Goal: Task Accomplishment & Management: Understand process/instructions

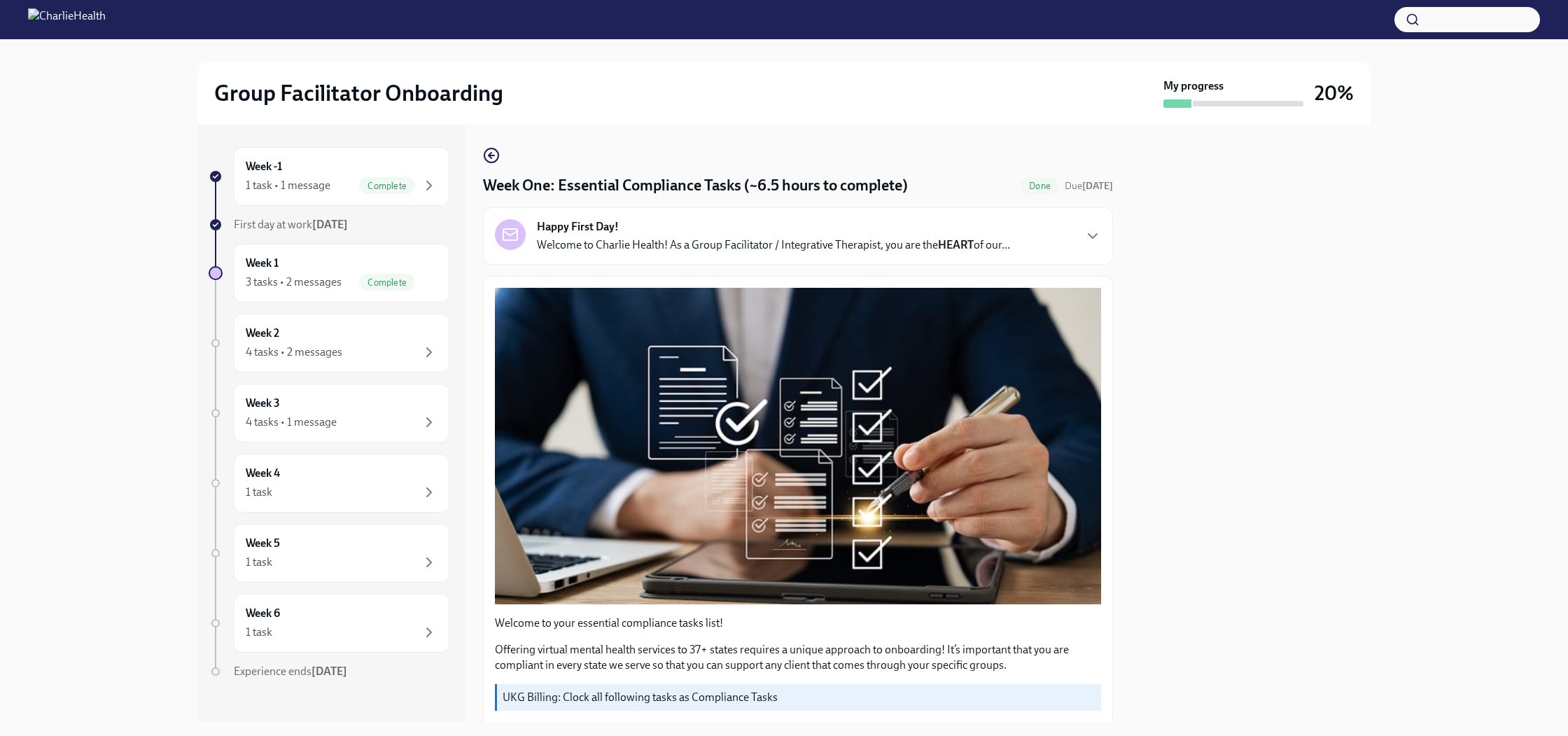
scroll to position [202, 0]
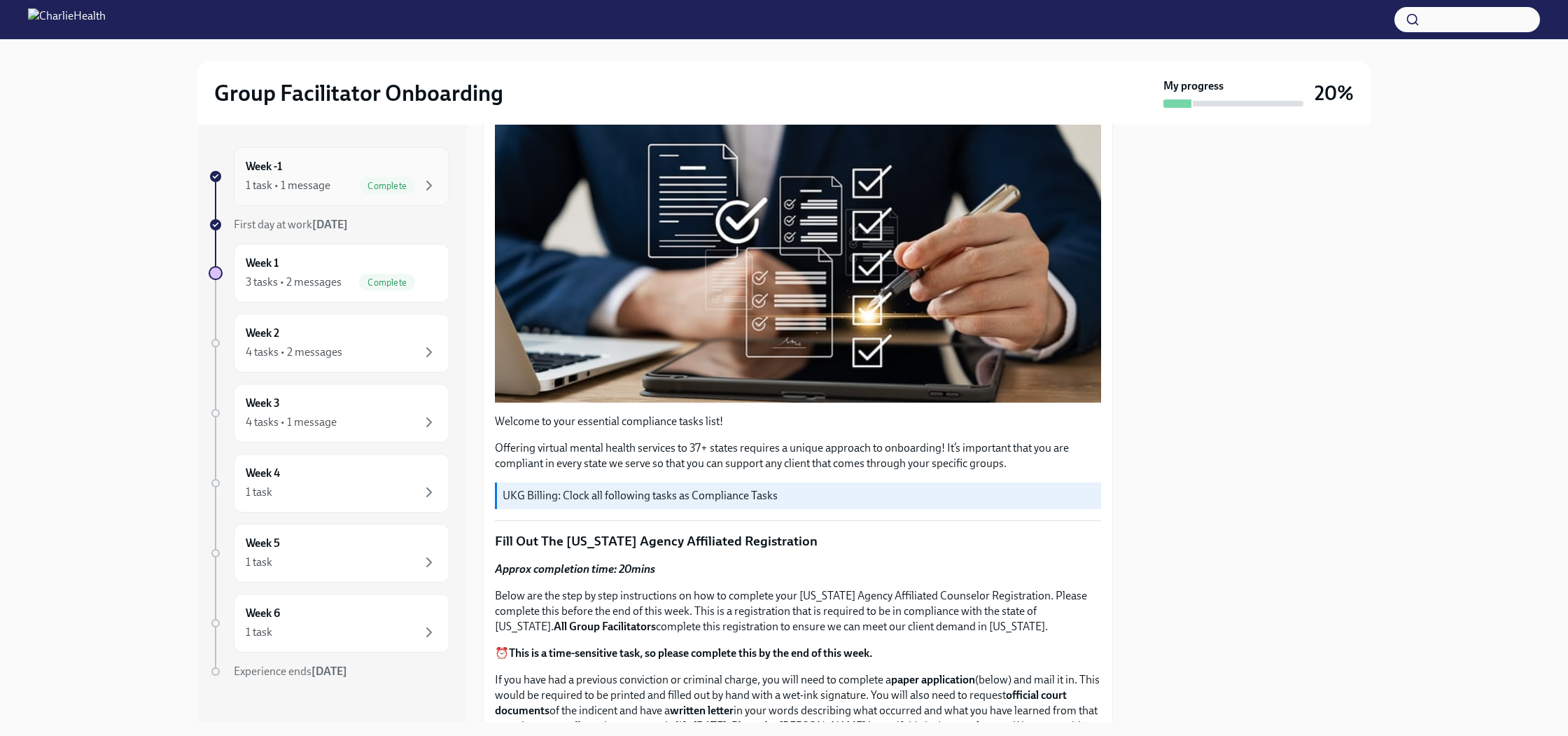
click at [338, 194] on div "Week -1 1 task • 1 message Complete" at bounding box center [341, 176] width 216 height 59
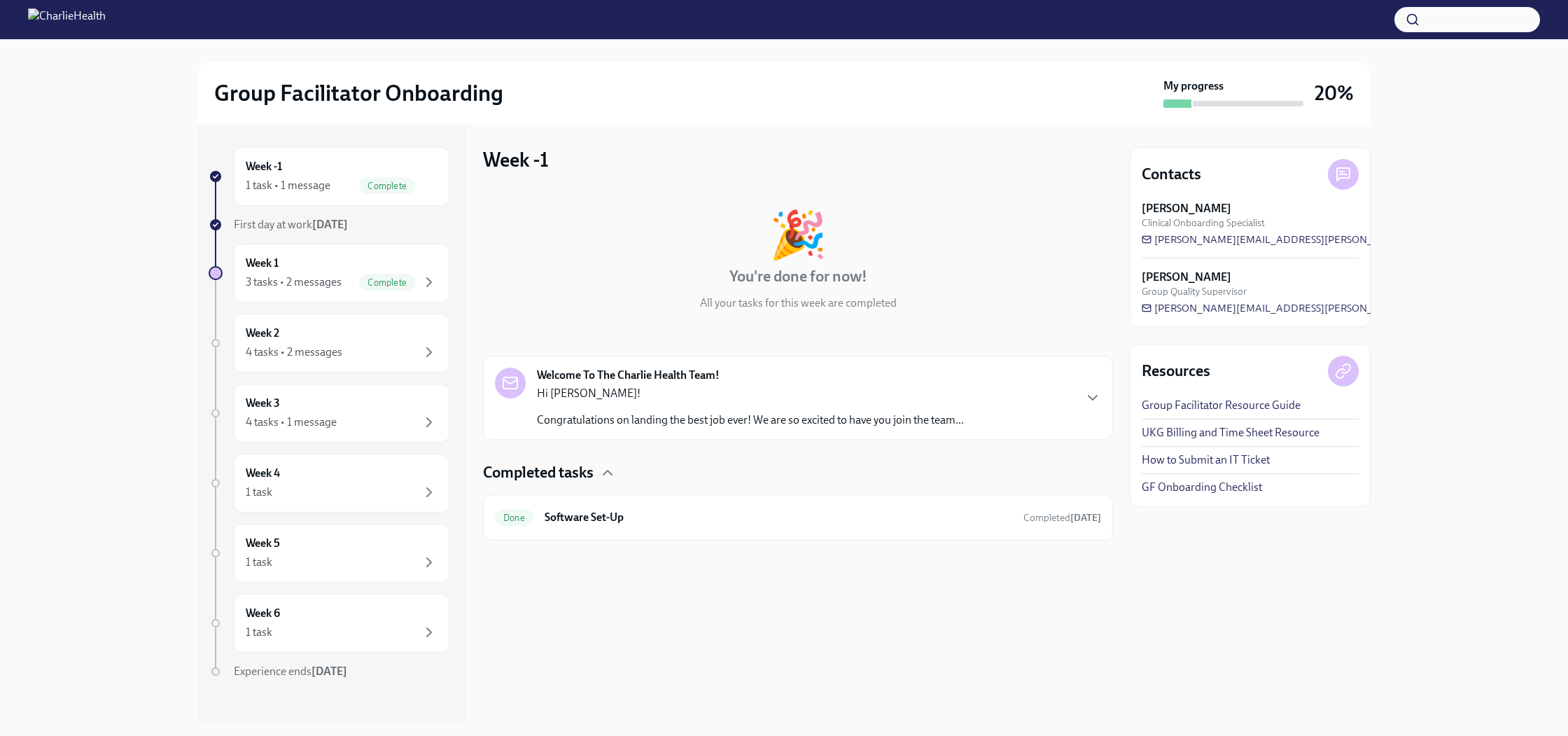
click at [737, 435] on div "Welcome To The Charlie Health Team! Hi [PERSON_NAME]! Congratulations on landin…" at bounding box center [798, 397] width 630 height 84
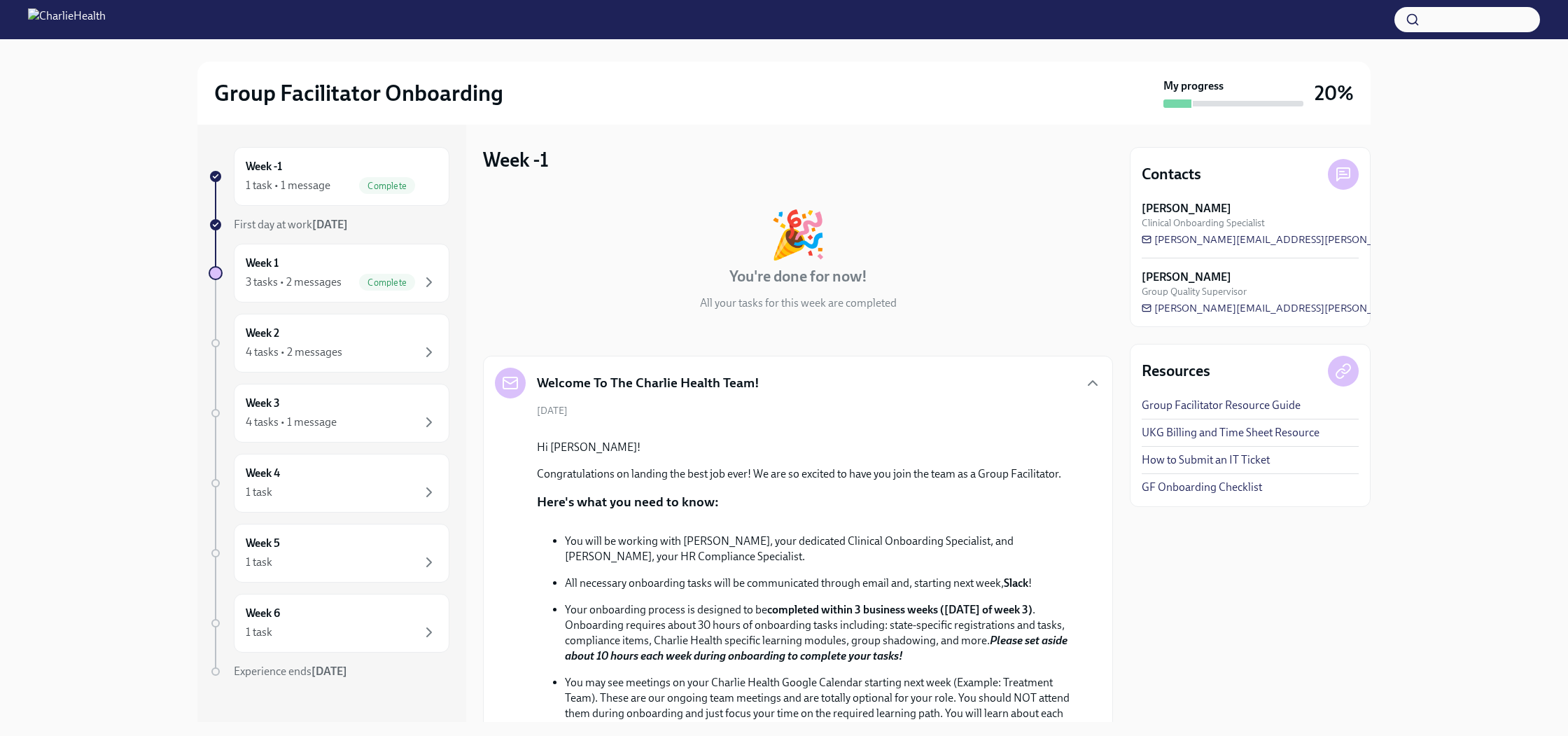
scroll to position [537, 0]
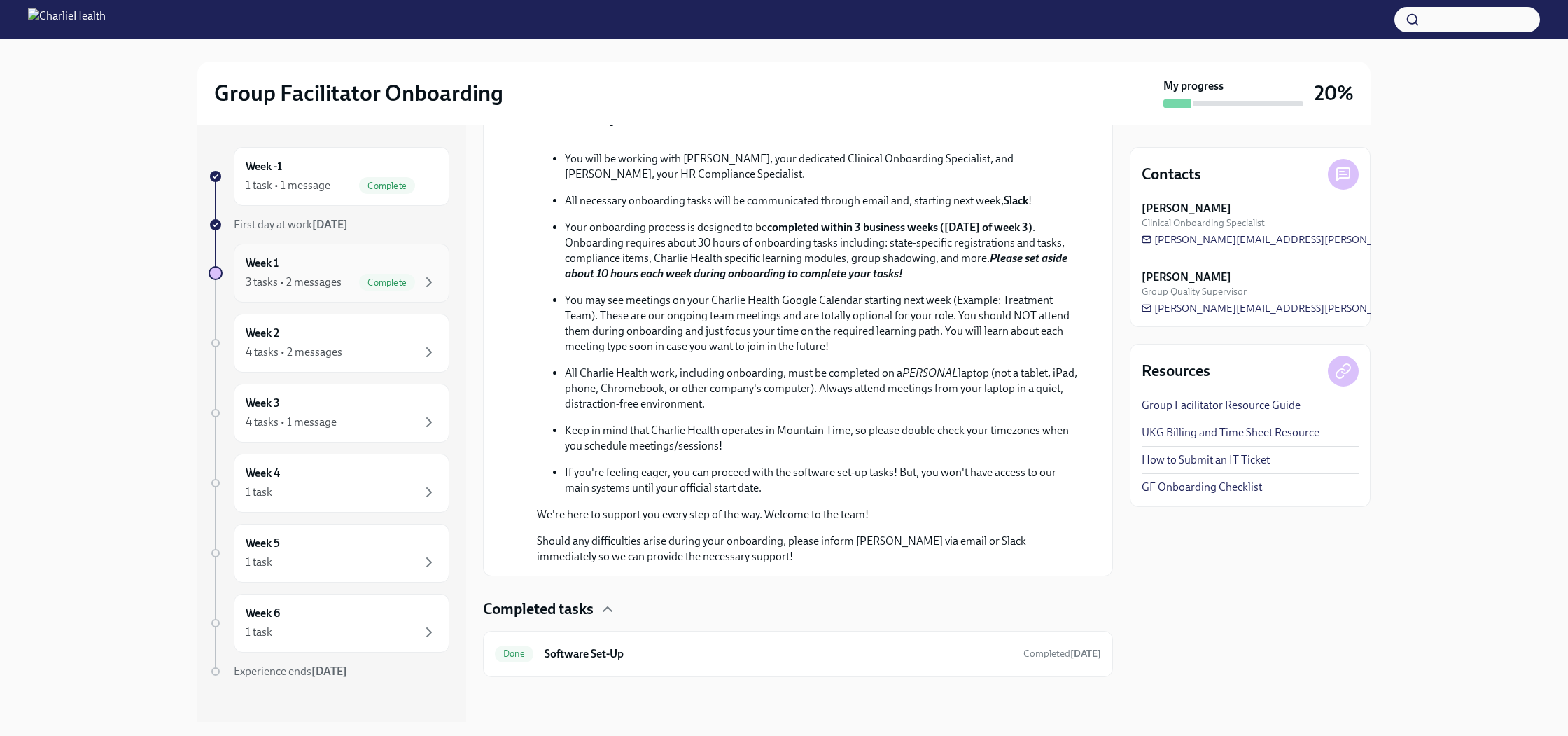
click at [312, 272] on div "Week 1 3 tasks • 2 messages Complete" at bounding box center [341, 272] width 192 height 35
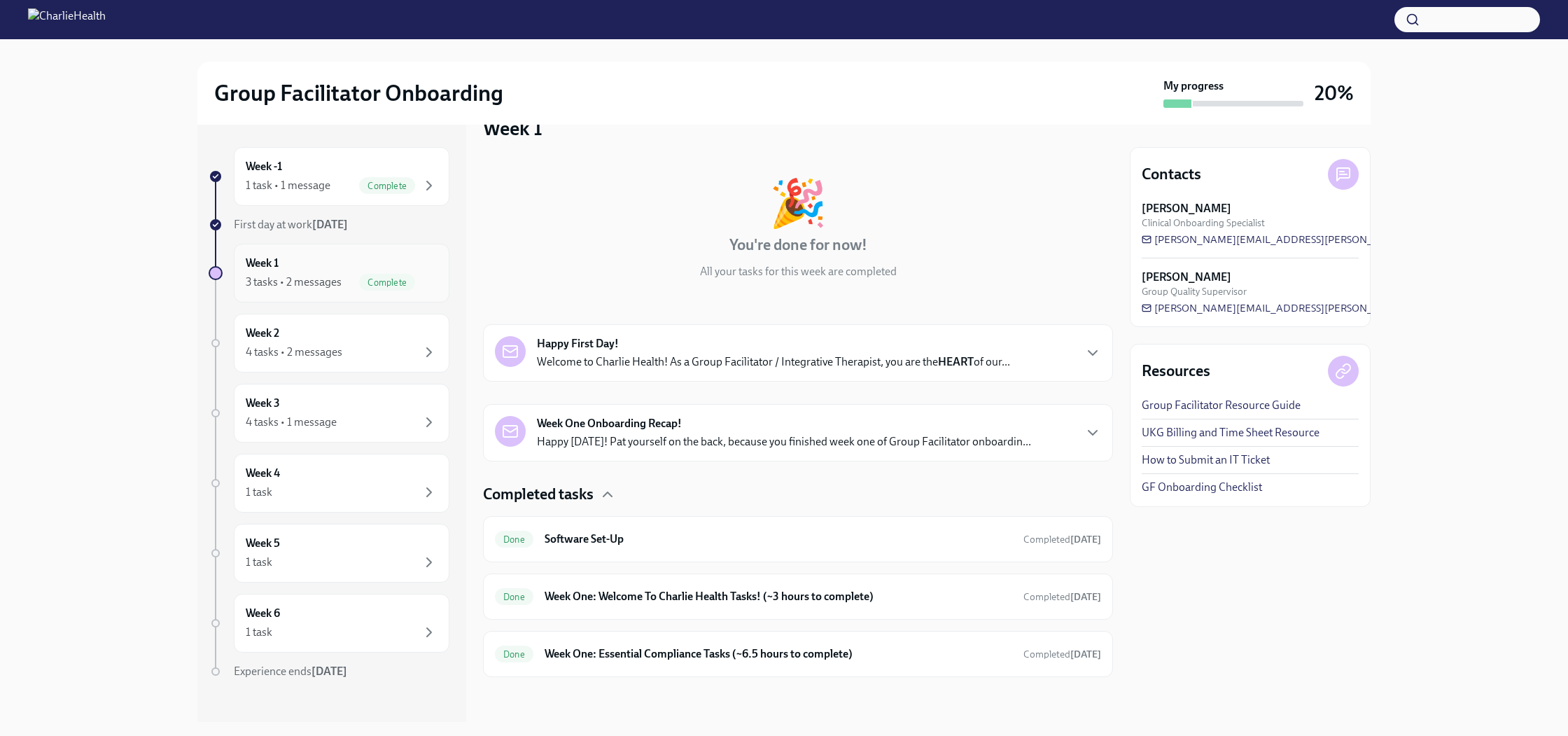
scroll to position [31, 0]
click at [778, 342] on div "Happy First Day! Welcome to Charlie Health! As a Group Facilitator / Integrativ…" at bounding box center [773, 353] width 473 height 34
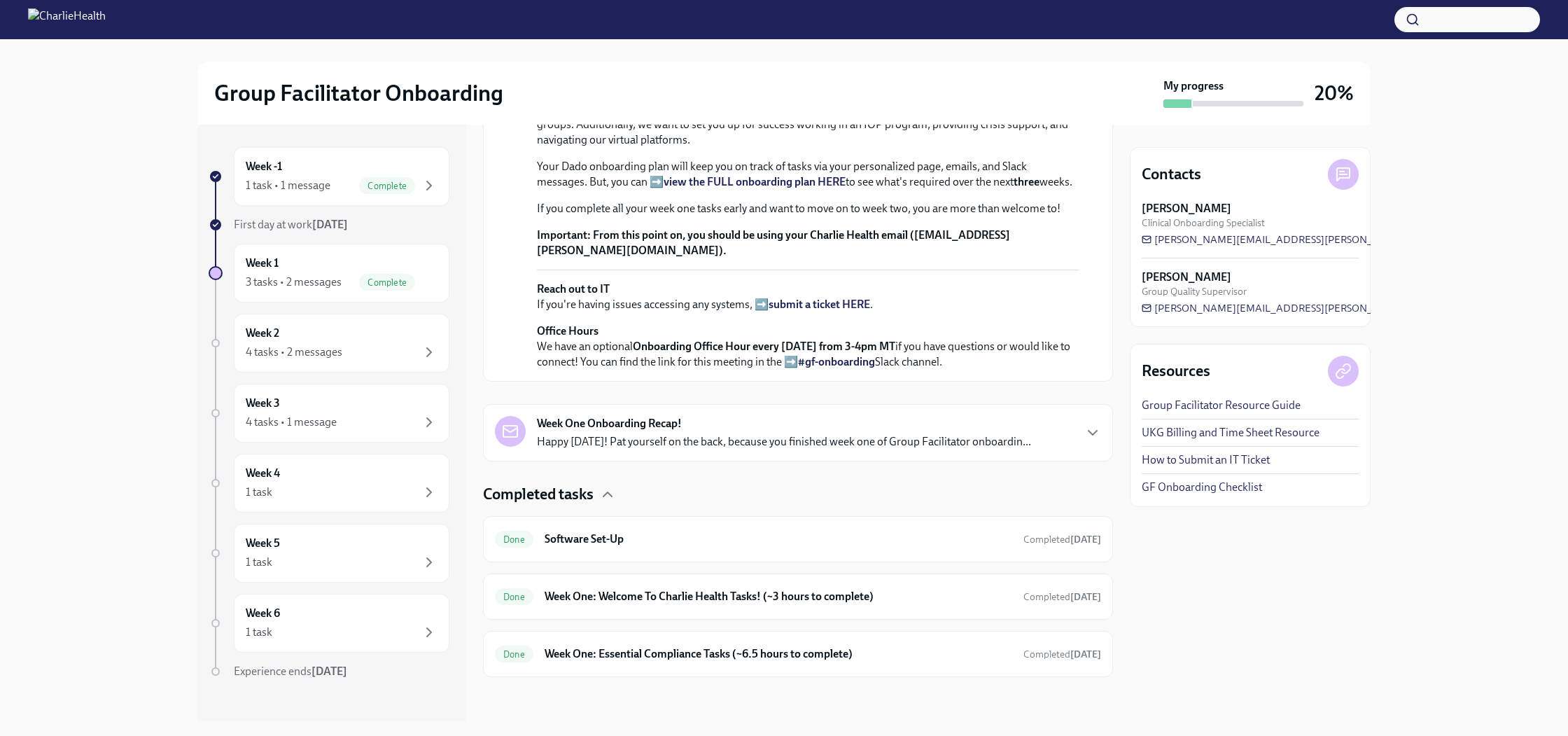
scroll to position [579, 0]
click at [687, 449] on p "Happy [DATE]! Pat yourself on the back, because you finished week one of Group …" at bounding box center [784, 441] width 494 height 15
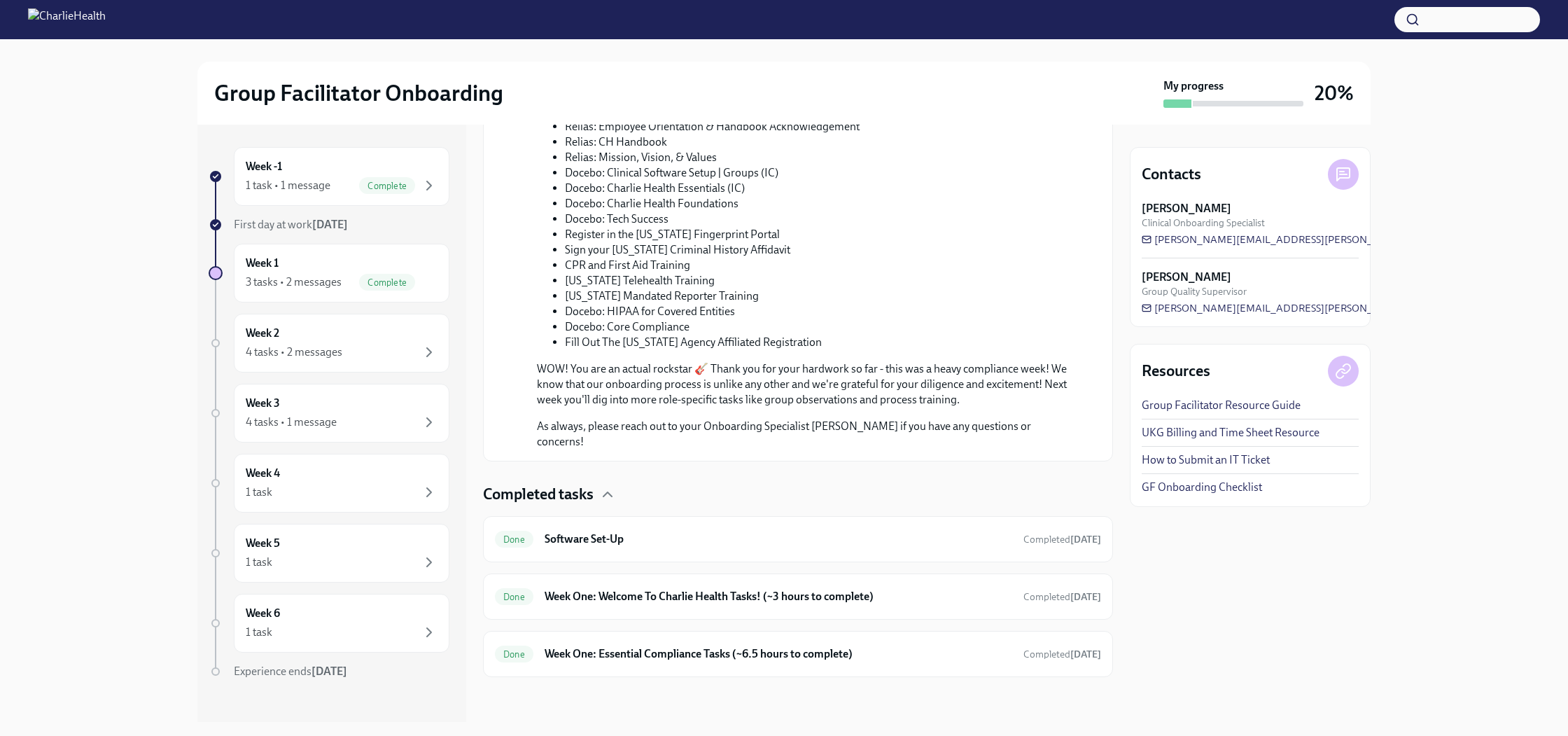
scroll to position [1397, 0]
click at [332, 334] on div "Week 2 4 tasks • 2 messages" at bounding box center [341, 342] width 192 height 35
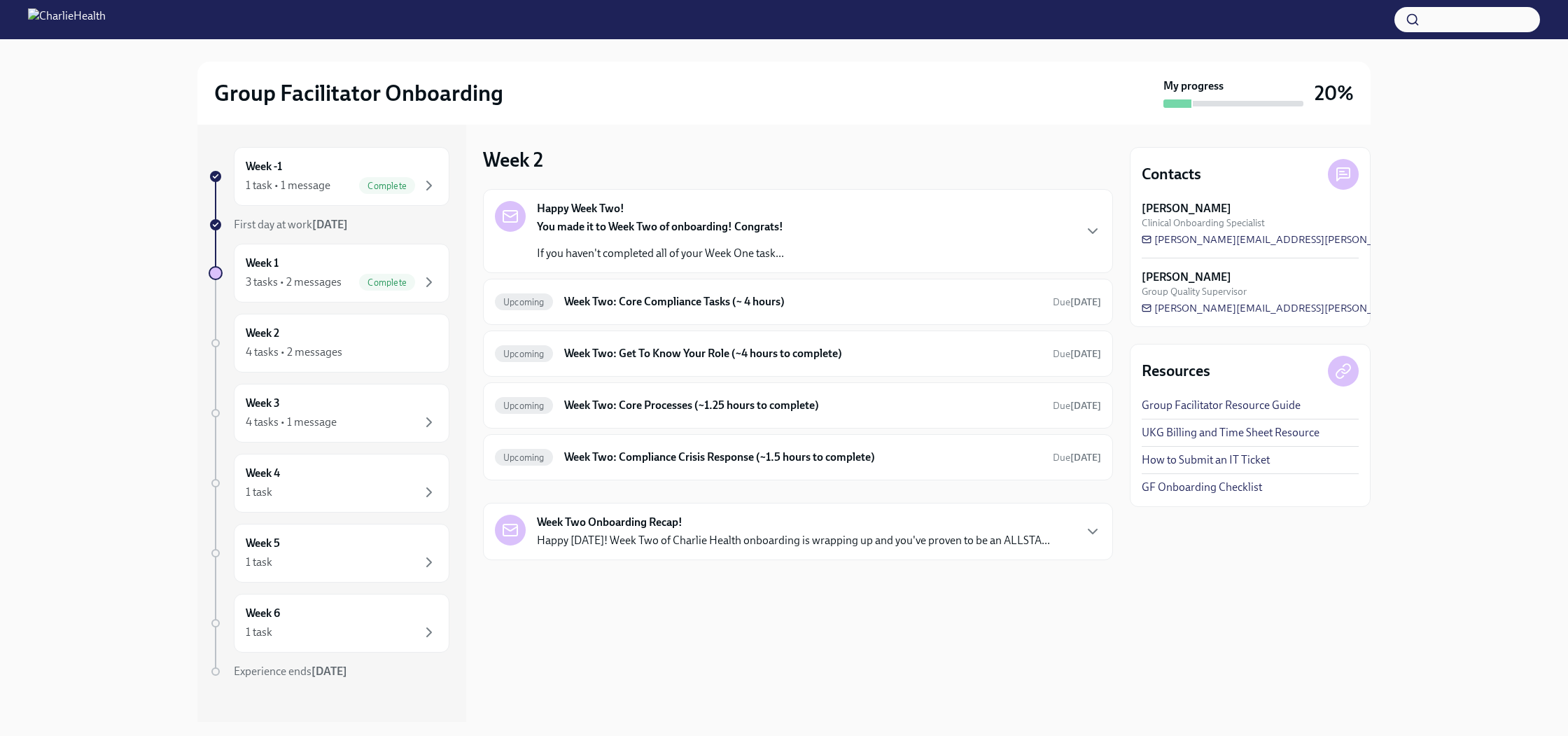
click at [685, 233] on strong "You made it to Week Two of onboarding! Congrats!" at bounding box center [660, 227] width 246 height 14
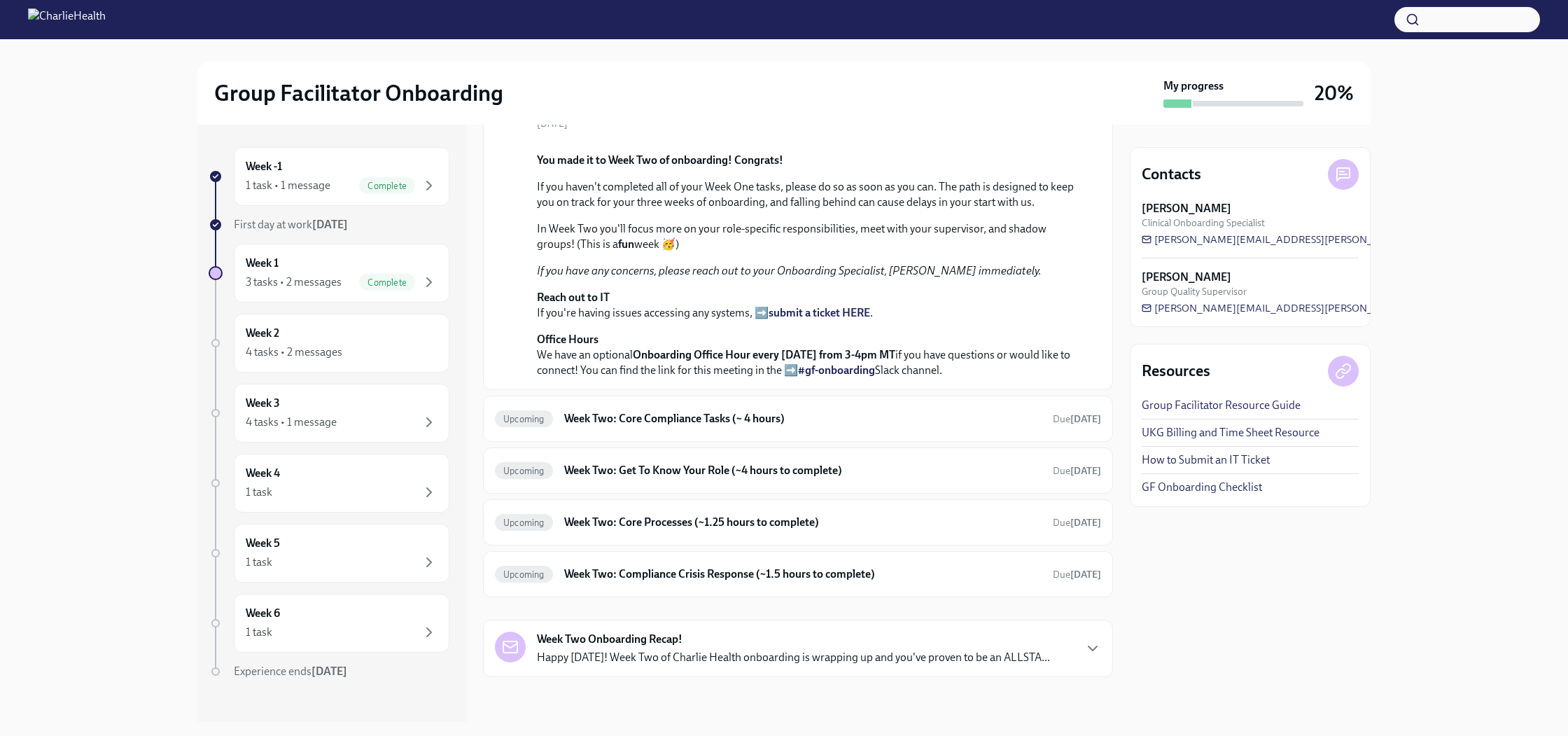
scroll to position [363, 0]
click at [817, 425] on h6 "Week Two: Core Compliance Tasks (~ 4 hours)" at bounding box center [803, 419] width 477 height 15
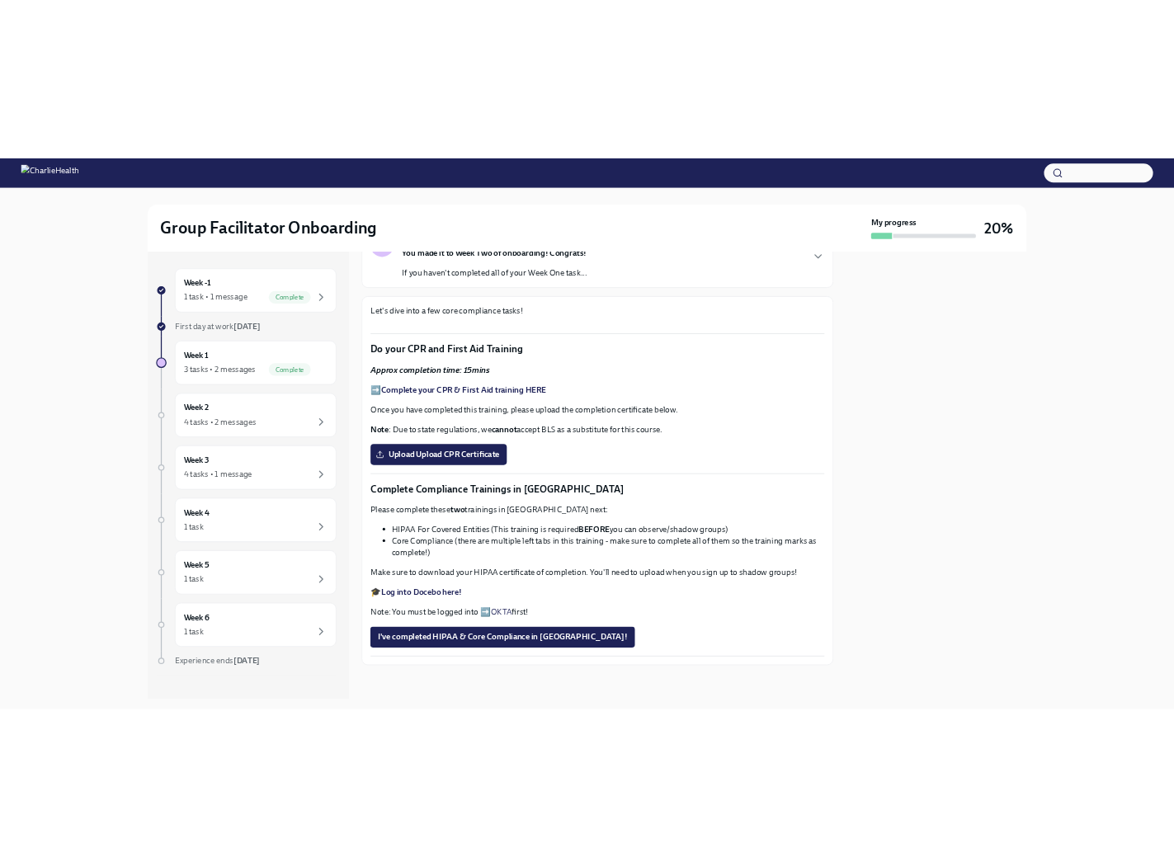
scroll to position [854, 0]
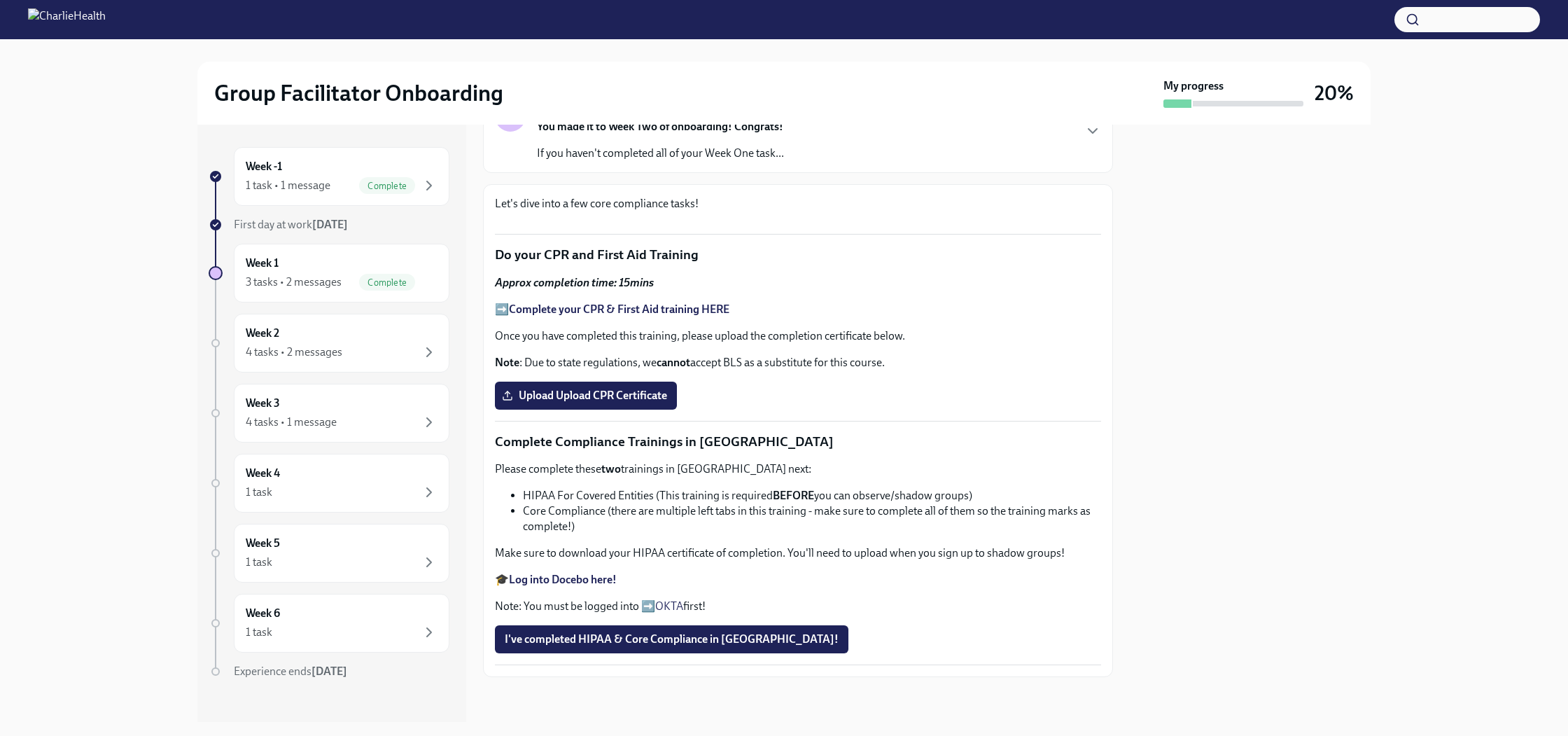
click at [571, 578] on strong "Log into Docebo here!" at bounding box center [563, 580] width 108 height 14
click at [591, 309] on strong "Complete your CPR & First Aid training HERE" at bounding box center [620, 309] width 221 height 14
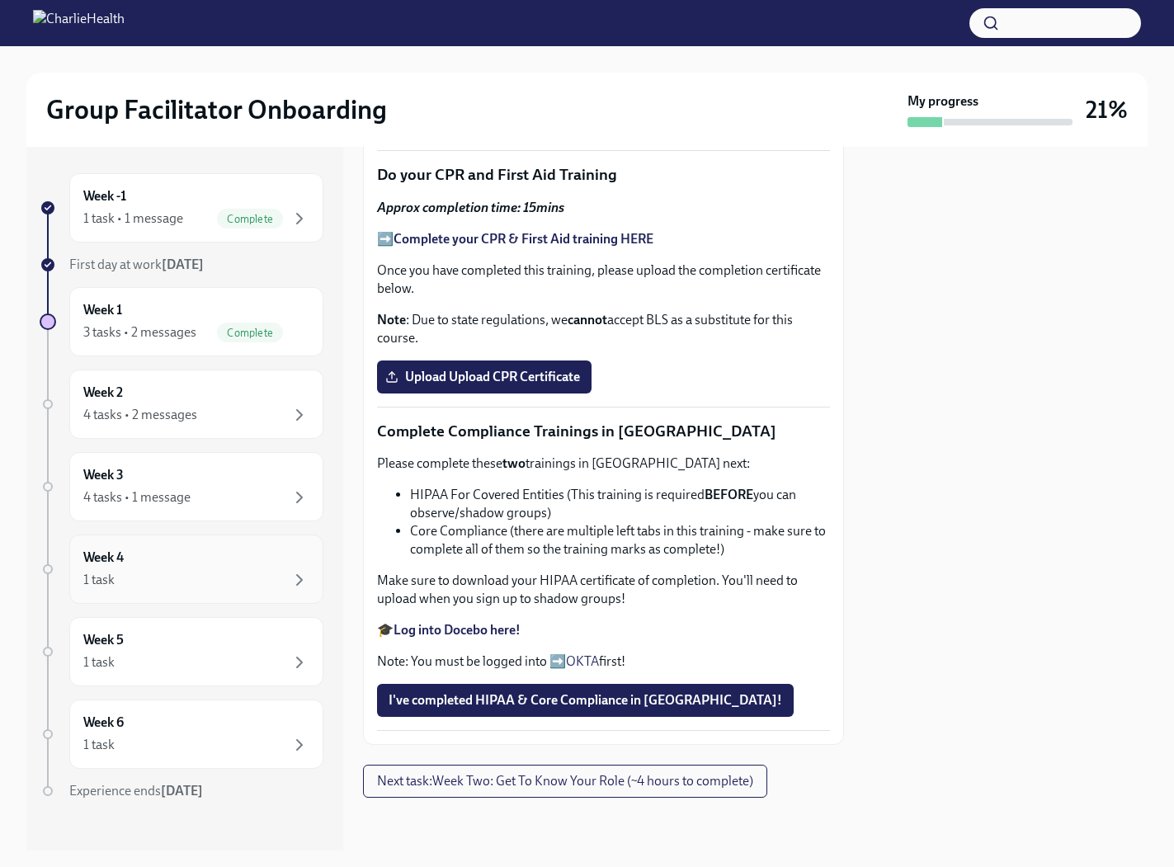
scroll to position [16, 0]
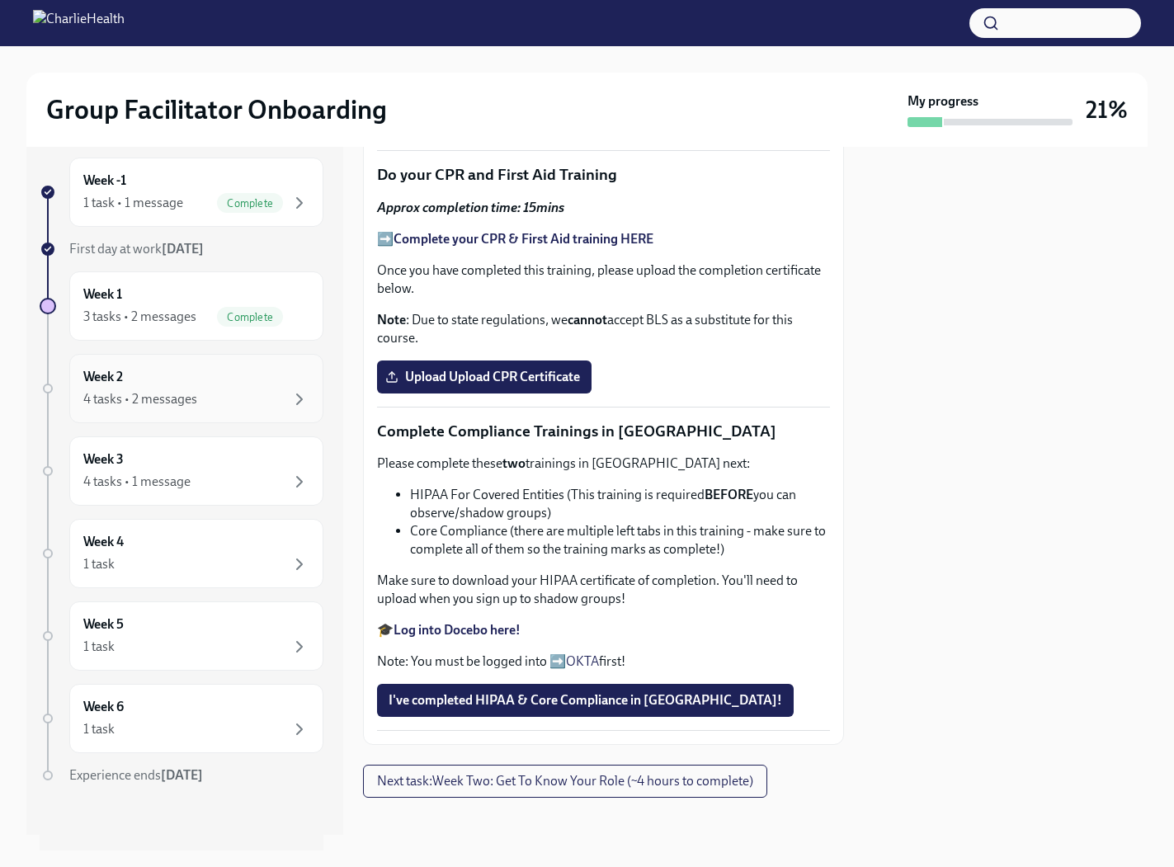
click at [212, 390] on div "4 tasks • 2 messages" at bounding box center [196, 399] width 226 height 20
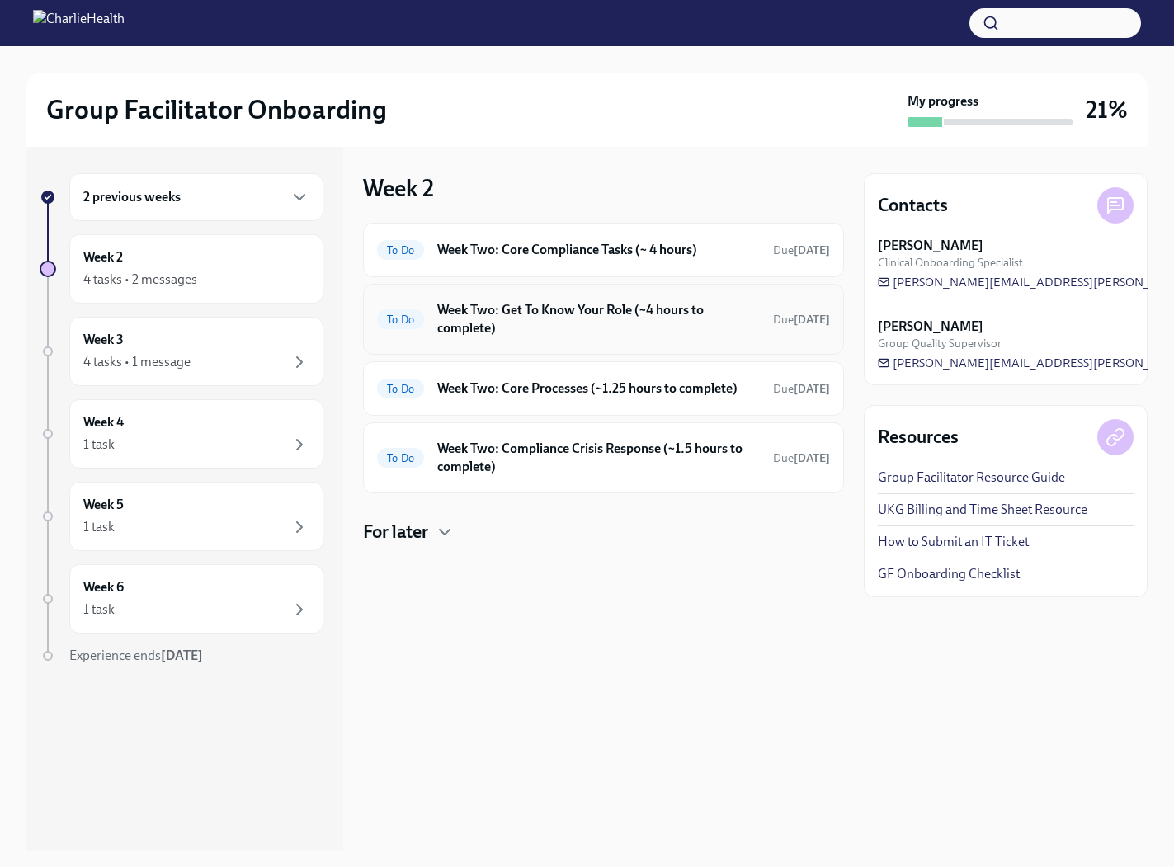
click at [550, 313] on h6 "Week Two: Get To Know Your Role (~4 hours to complete)" at bounding box center [598, 319] width 322 height 36
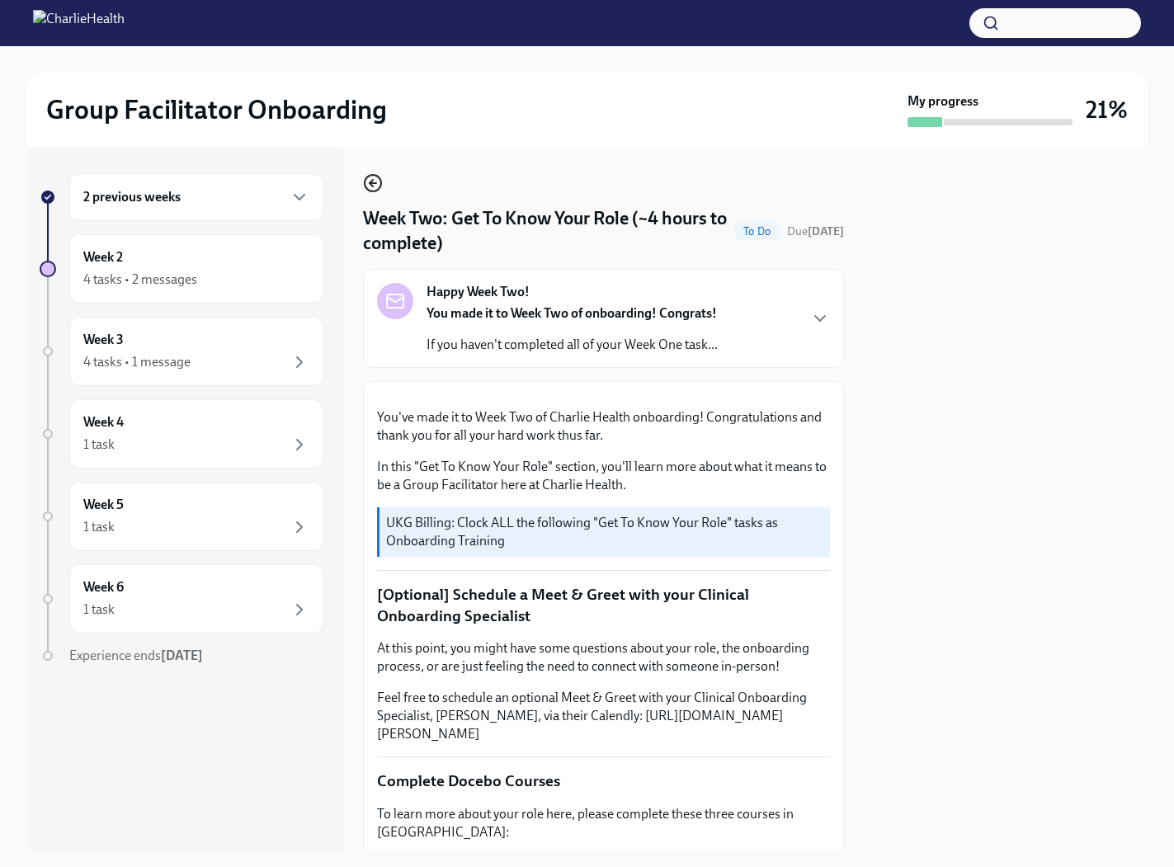
click at [376, 173] on icon "button" at bounding box center [373, 183] width 20 height 20
